Goal: Find contact information: Find contact information

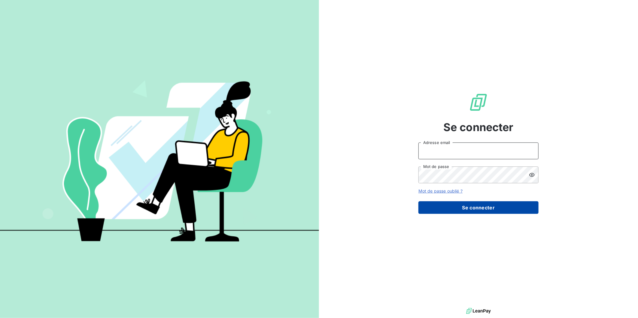
type input "[PERSON_NAME][EMAIL_ADDRESS][DOMAIN_NAME]"
click at [486, 208] on button "Se connecter" at bounding box center [478, 207] width 120 height 13
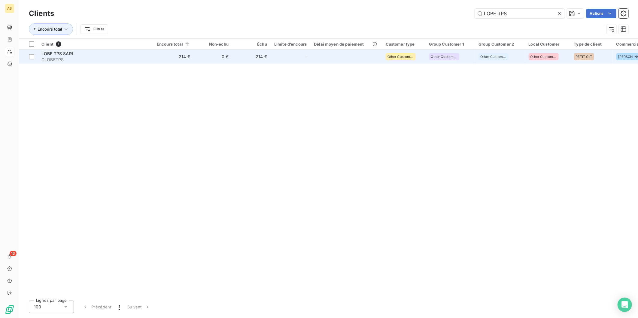
type input "LOBE TPS"
click at [246, 55] on td "214 €" at bounding box center [251, 57] width 38 height 14
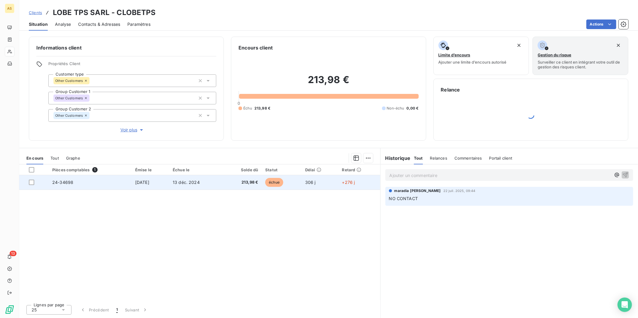
click at [287, 187] on td "échue" at bounding box center [282, 182] width 40 height 14
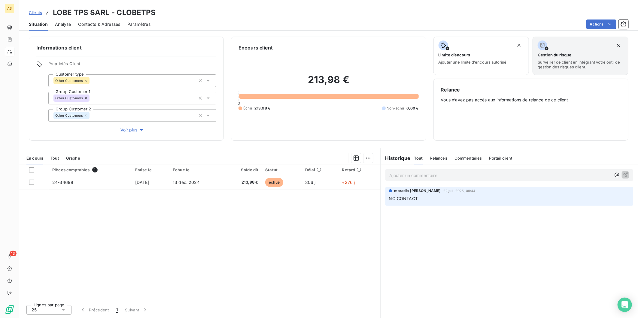
click at [94, 25] on span "Contacts & Adresses" at bounding box center [99, 24] width 42 height 6
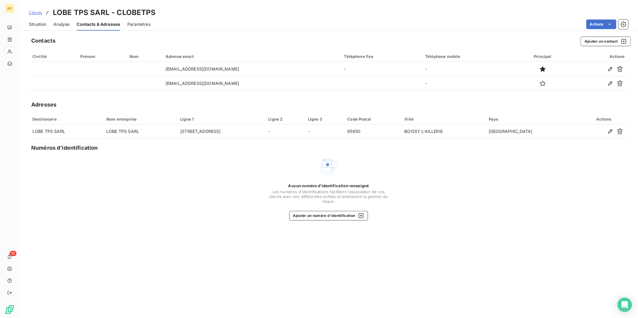
click at [33, 23] on span "Situation" at bounding box center [37, 24] width 17 height 6
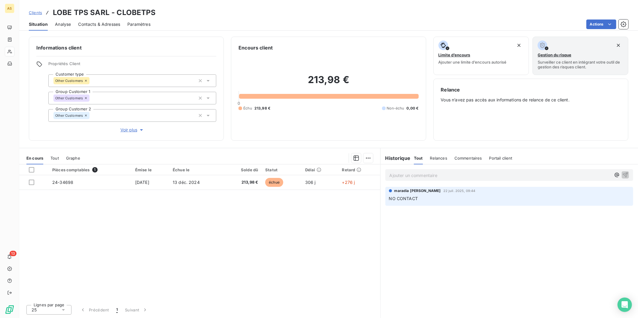
click at [439, 198] on p "NO CONTACT" at bounding box center [509, 198] width 241 height 7
click at [430, 158] on span "Relances" at bounding box center [438, 158] width 17 height 5
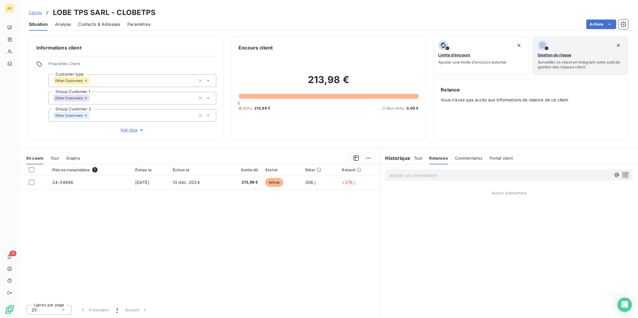
click at [478, 158] on span "Commentaires" at bounding box center [469, 158] width 28 height 5
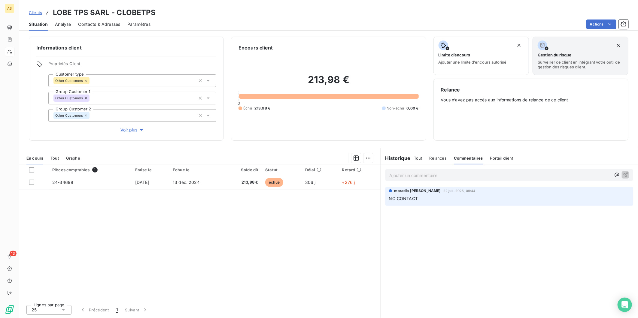
click at [492, 156] on span "Portail client" at bounding box center [501, 158] width 23 height 5
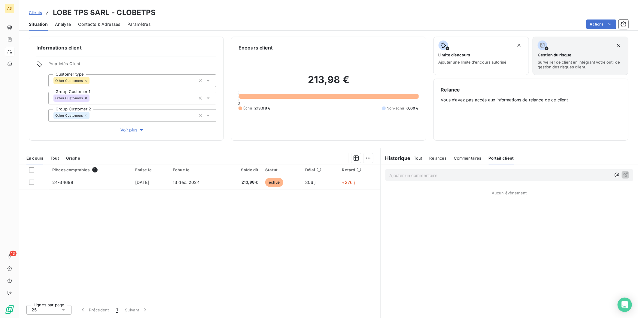
click at [413, 158] on div "Historique" at bounding box center [397, 158] width 34 height 7
click at [418, 159] on span "Tout" at bounding box center [418, 158] width 8 height 5
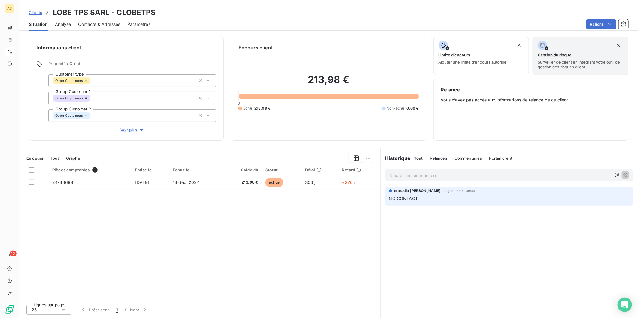
click at [59, 160] on div "En cours Tout Graphe" at bounding box center [199, 158] width 361 height 13
click at [56, 158] on span "Tout" at bounding box center [54, 158] width 8 height 5
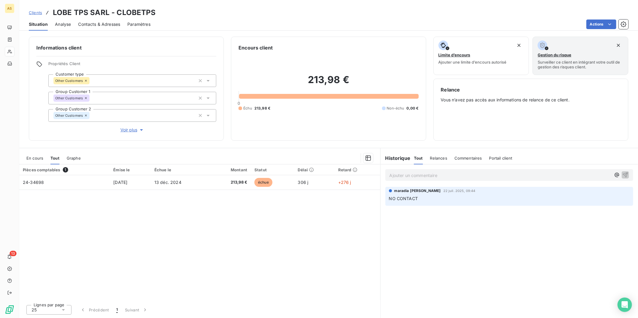
click at [35, 160] on span "En cours" at bounding box center [34, 158] width 17 height 5
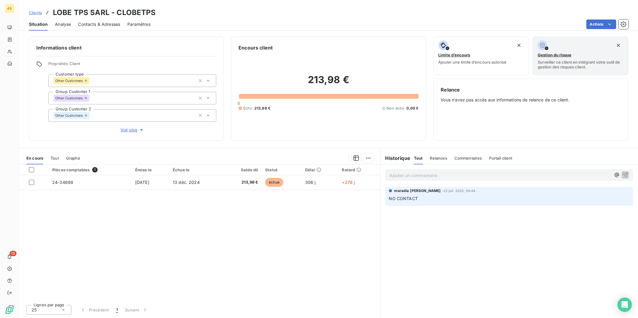
click at [100, 20] on div "Contacts & Adresses" at bounding box center [99, 24] width 42 height 13
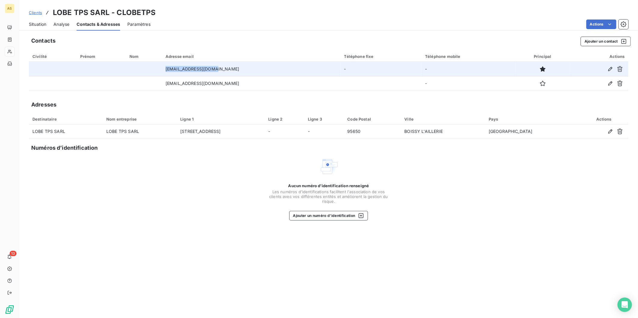
drag, startPoint x: 225, startPoint y: 67, endPoint x: 178, endPoint y: 69, distance: 47.5
click at [178, 69] on td "[EMAIL_ADDRESS][DOMAIN_NAME]" at bounding box center [251, 69] width 179 height 14
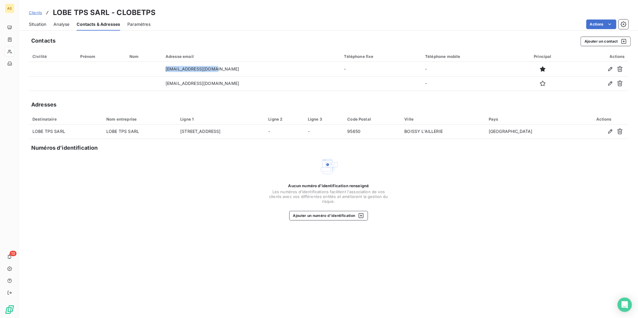
copy td "[EMAIL_ADDRESS][DOMAIN_NAME]"
click at [43, 21] on span "Situation" at bounding box center [37, 24] width 17 height 6
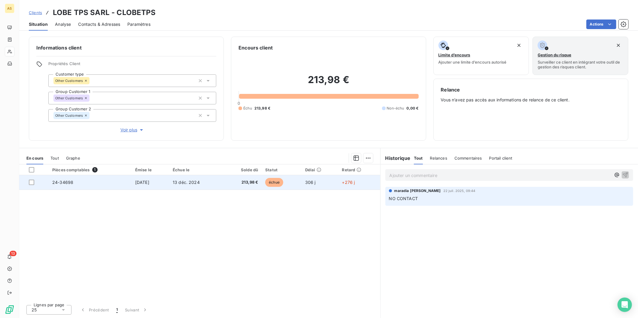
click at [223, 186] on td "13 déc. 2024" at bounding box center [196, 182] width 54 height 14
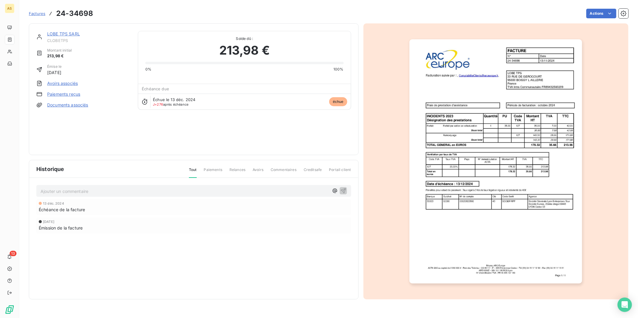
click at [462, 192] on img "button" at bounding box center [495, 161] width 173 height 244
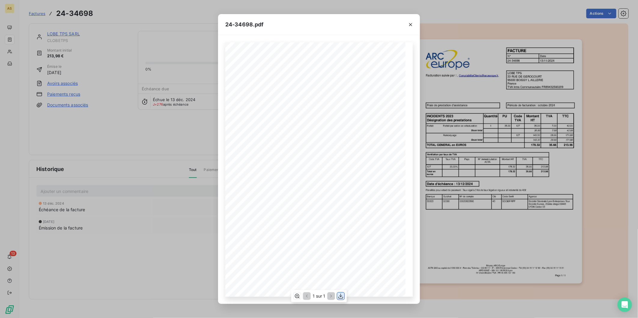
click at [340, 297] on icon "button" at bounding box center [341, 296] width 6 height 6
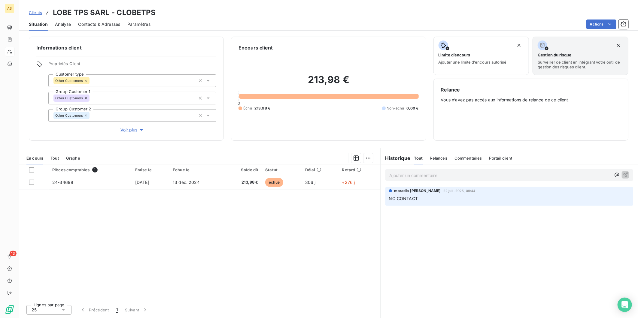
click at [98, 25] on span "Contacts & Adresses" at bounding box center [99, 24] width 42 height 6
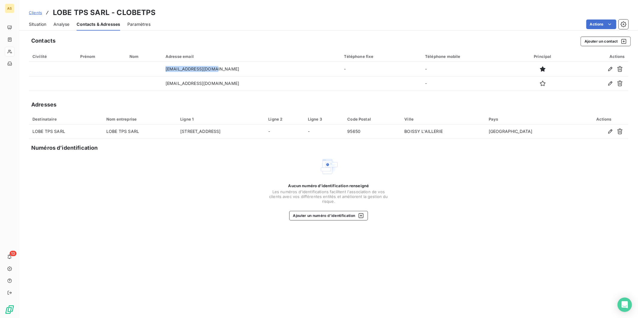
drag, startPoint x: 225, startPoint y: 68, endPoint x: 129, endPoint y: 59, distance: 96.7
click at [129, 59] on table "Civilité Prénom Nom Adresse email Téléphone fixe Téléphone mobile Principal Act…" at bounding box center [328, 71] width 599 height 40
copy tr "[EMAIL_ADDRESS][DOMAIN_NAME]"
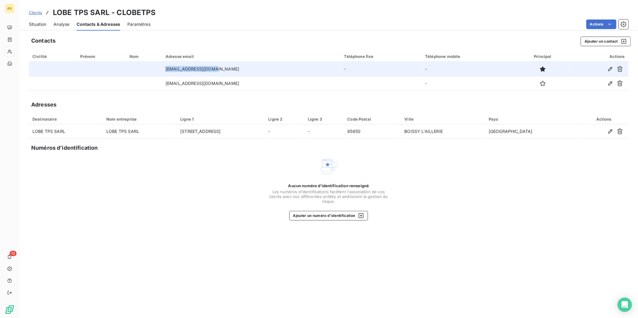
click at [226, 70] on td "[EMAIL_ADDRESS][DOMAIN_NAME]" at bounding box center [251, 69] width 179 height 14
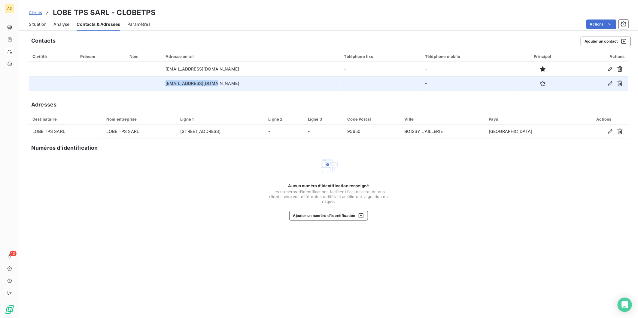
drag, startPoint x: 225, startPoint y: 83, endPoint x: 178, endPoint y: 82, distance: 47.7
click at [178, 82] on td "[EMAIL_ADDRESS][DOMAIN_NAME]" at bounding box center [251, 83] width 179 height 14
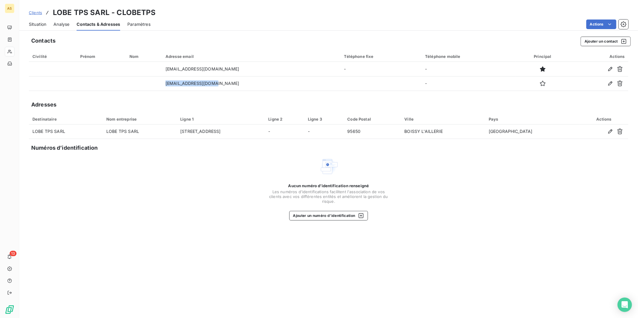
copy td "[EMAIL_ADDRESS][DOMAIN_NAME]"
click at [46, 22] on span "Situation" at bounding box center [37, 24] width 17 height 6
